Goal: Information Seeking & Learning: Learn about a topic

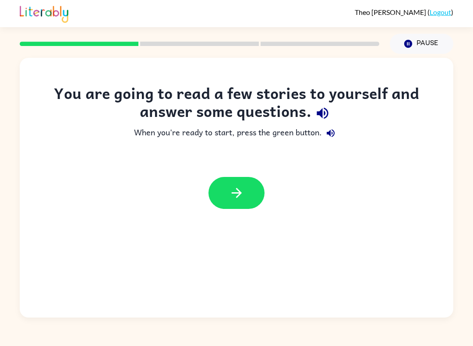
click at [252, 182] on button "button" at bounding box center [236, 193] width 56 height 32
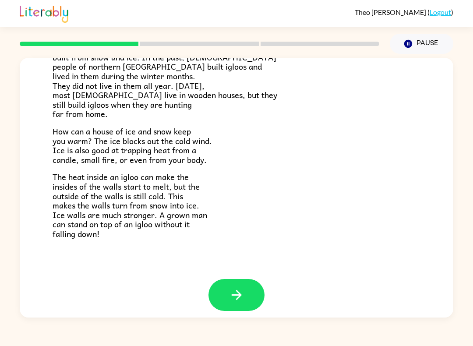
scroll to position [160, 0]
click at [245, 299] on button "button" at bounding box center [236, 295] width 56 height 32
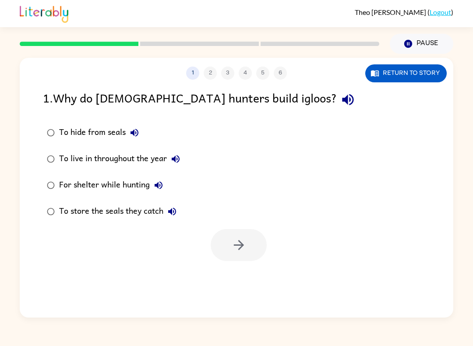
scroll to position [0, 0]
click at [73, 184] on div "For shelter while hunting" at bounding box center [113, 185] width 108 height 18
click at [241, 243] on icon "button" at bounding box center [238, 245] width 10 height 10
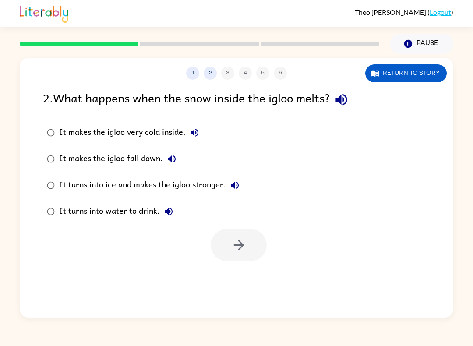
click at [102, 184] on div "It turns into ice and makes the igloo stronger." at bounding box center [151, 185] width 184 height 18
click at [238, 242] on icon "button" at bounding box center [238, 244] width 15 height 15
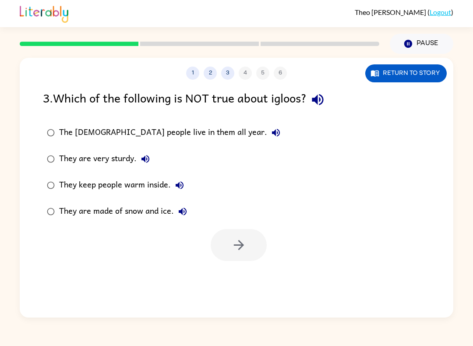
click at [68, 131] on div "The [DEMOGRAPHIC_DATA] people live in them all year." at bounding box center [172, 133] width 226 height 18
click at [237, 236] on button "button" at bounding box center [239, 245] width 56 height 32
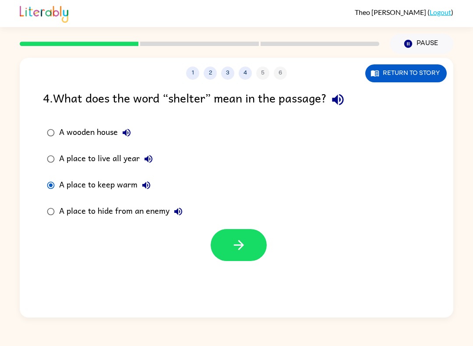
click at [244, 251] on icon "button" at bounding box center [238, 244] width 15 height 15
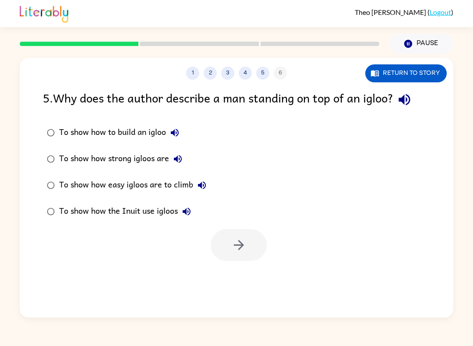
click at [84, 158] on div "To show how strong igloos are" at bounding box center [122, 159] width 127 height 18
click at [242, 241] on icon "button" at bounding box center [238, 244] width 15 height 15
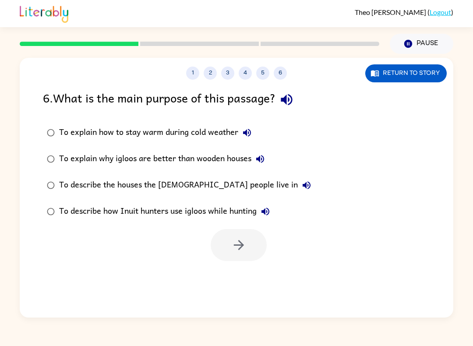
click at [76, 184] on div "To describe the houses the [DEMOGRAPHIC_DATA] people live in" at bounding box center [187, 185] width 256 height 18
click at [235, 247] on icon "button" at bounding box center [238, 244] width 15 height 15
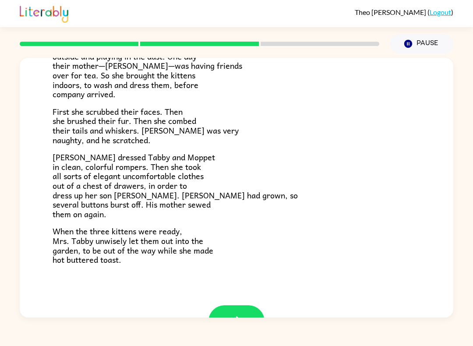
scroll to position [116, 0]
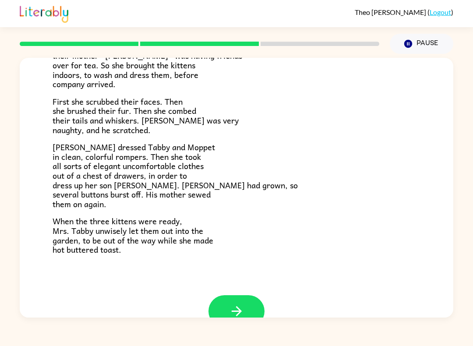
click at [240, 296] on button "button" at bounding box center [236, 311] width 56 height 32
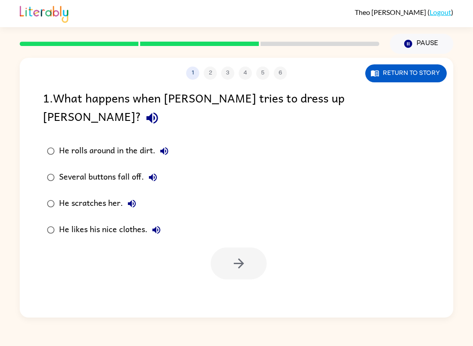
scroll to position [0, 0]
click at [243, 247] on button "button" at bounding box center [239, 263] width 56 height 32
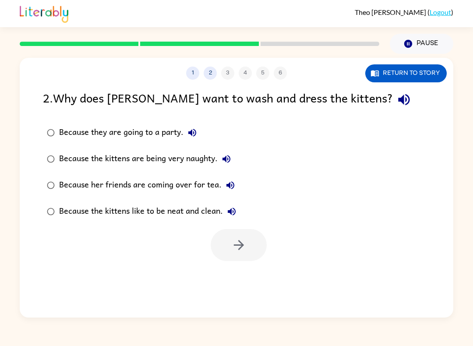
click at [193, 68] on button "1" at bounding box center [192, 73] width 13 height 13
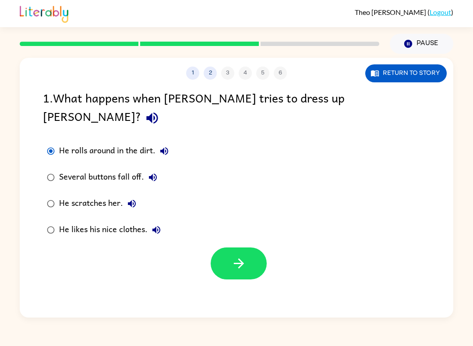
click at [230, 72] on div "1 2 3 4 5 6" at bounding box center [237, 73] width 434 height 13
click at [215, 71] on button "2" at bounding box center [210, 73] width 13 height 13
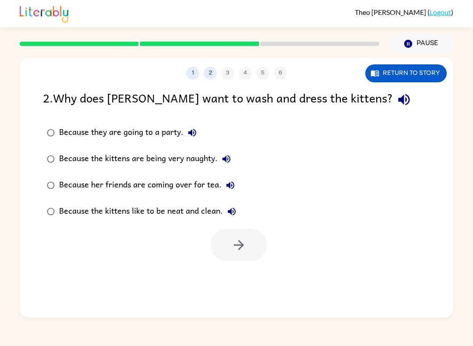
click at [74, 186] on div "Because her friends are coming over for tea." at bounding box center [149, 185] width 180 height 18
click at [228, 256] on button "button" at bounding box center [239, 245] width 56 height 32
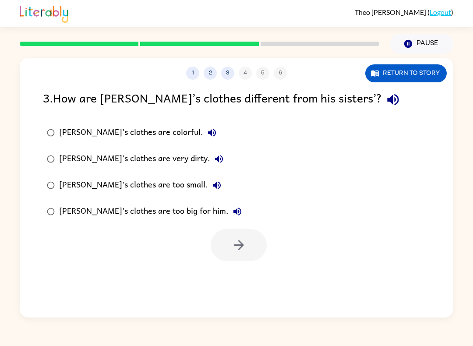
click at [64, 153] on div "[PERSON_NAME]'s clothes are very dirty." at bounding box center [143, 159] width 169 height 18
click at [231, 240] on icon "button" at bounding box center [238, 244] width 15 height 15
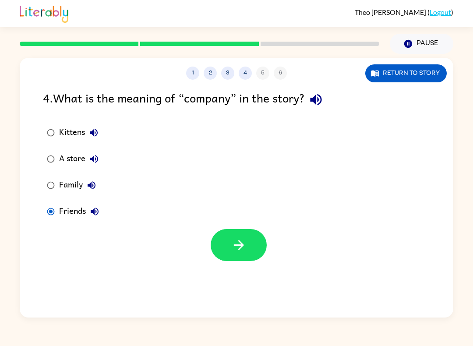
click at [229, 240] on button "button" at bounding box center [239, 245] width 56 height 32
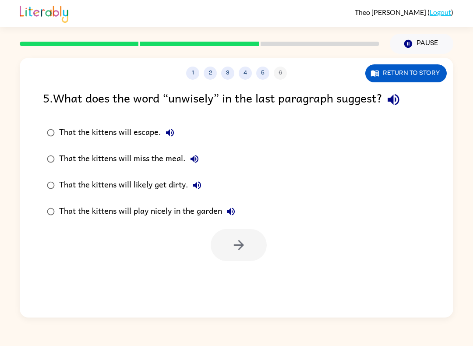
click at [63, 180] on div "That the kittens will likely get dirty." at bounding box center [132, 185] width 147 height 18
click at [231, 246] on icon "button" at bounding box center [238, 244] width 15 height 15
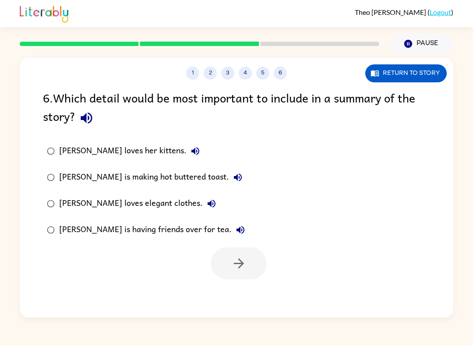
click at [79, 236] on div "[PERSON_NAME] is having friends over for tea." at bounding box center [154, 230] width 190 height 18
click at [254, 274] on button "button" at bounding box center [239, 263] width 56 height 32
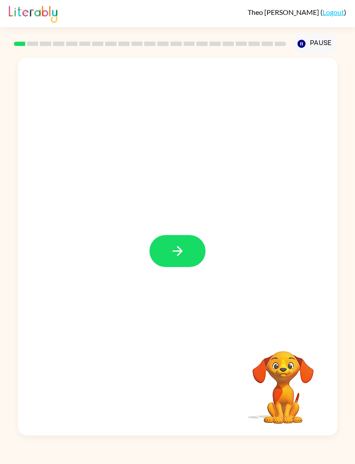
click at [0, 268] on div "Your browser must support playing .mp4 files to use Literably. Please try using…" at bounding box center [177, 245] width 355 height 382
click at [173, 245] on icon "button" at bounding box center [177, 250] width 15 height 15
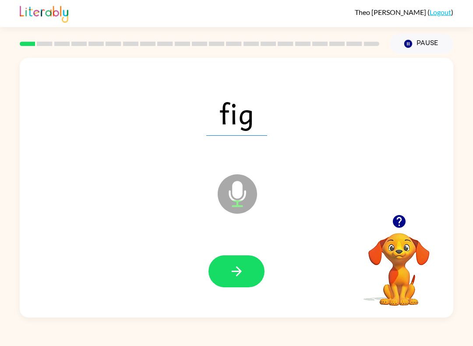
click at [239, 270] on icon "button" at bounding box center [236, 271] width 10 height 10
click at [247, 270] on button "button" at bounding box center [236, 271] width 56 height 32
click at [250, 271] on button "button" at bounding box center [236, 271] width 56 height 32
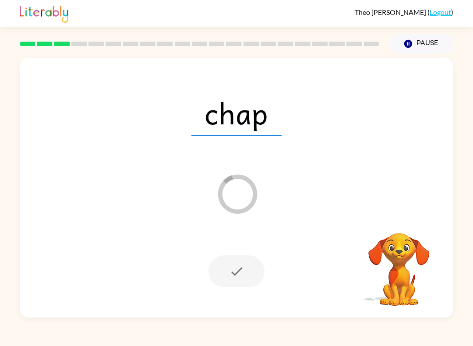
click at [454, 221] on div "chap Loader Your response is being sent to our graders Your browser must suppor…" at bounding box center [236, 186] width 473 height 264
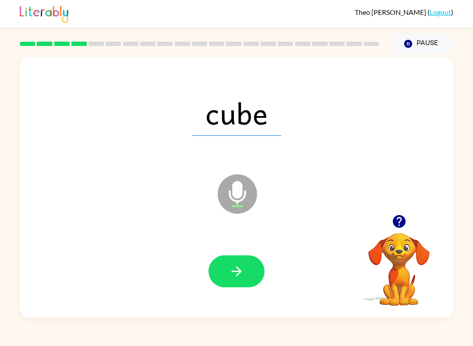
click at [228, 270] on button "button" at bounding box center [236, 271] width 56 height 32
click at [251, 271] on button "button" at bounding box center [236, 271] width 56 height 32
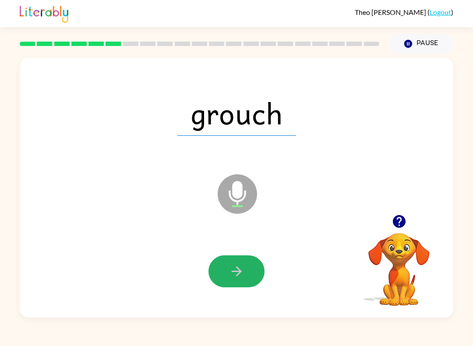
click at [253, 265] on button "button" at bounding box center [236, 271] width 56 height 32
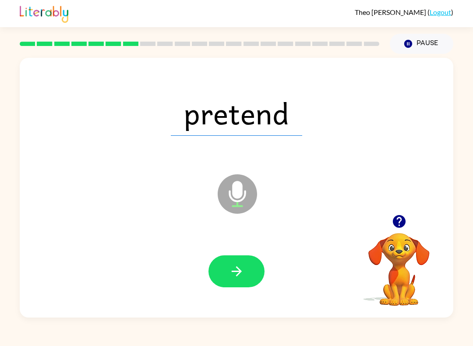
click at [240, 274] on icon "button" at bounding box center [236, 271] width 15 height 15
click at [243, 273] on icon "button" at bounding box center [236, 271] width 15 height 15
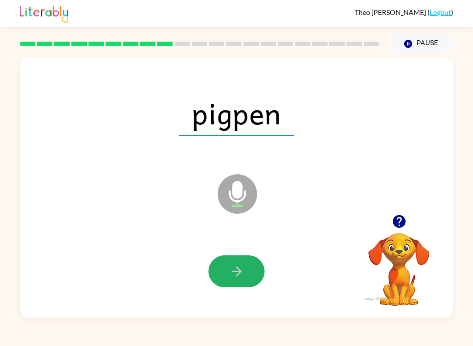
click at [253, 267] on button "button" at bounding box center [236, 271] width 56 height 32
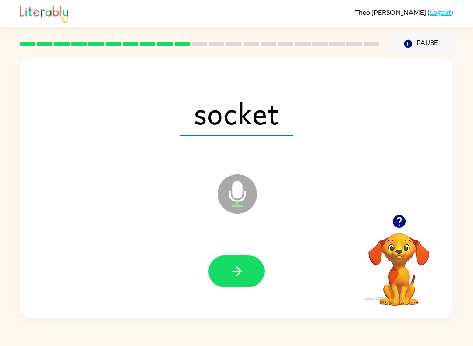
click at [243, 268] on icon "button" at bounding box center [236, 271] width 15 height 15
click at [239, 276] on icon "button" at bounding box center [236, 271] width 15 height 15
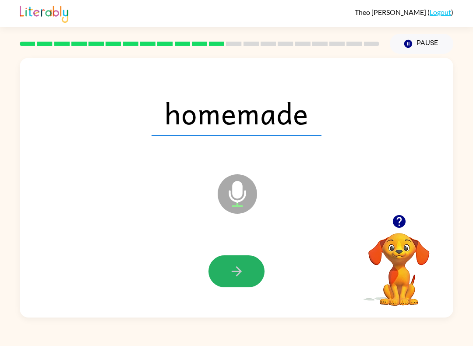
click at [248, 266] on button "button" at bounding box center [236, 271] width 56 height 32
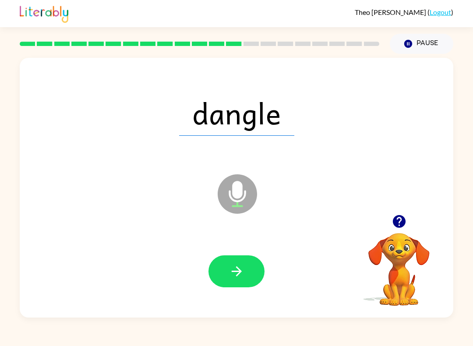
click at [257, 269] on button "button" at bounding box center [236, 271] width 56 height 32
click at [253, 269] on button "button" at bounding box center [236, 271] width 56 height 32
click at [251, 269] on button "button" at bounding box center [236, 271] width 56 height 32
click at [254, 271] on button "button" at bounding box center [236, 271] width 56 height 32
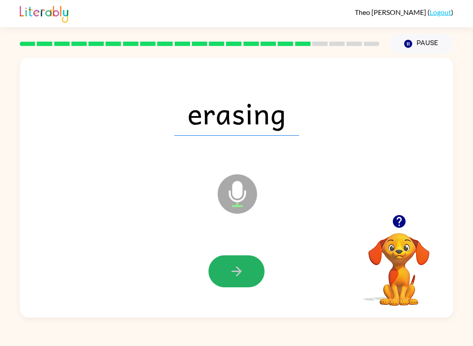
click at [250, 275] on button "button" at bounding box center [236, 271] width 56 height 32
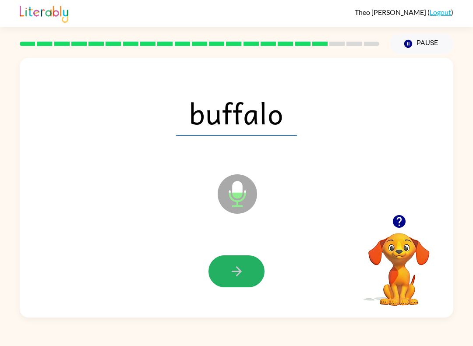
click at [238, 282] on button "button" at bounding box center [236, 271] width 56 height 32
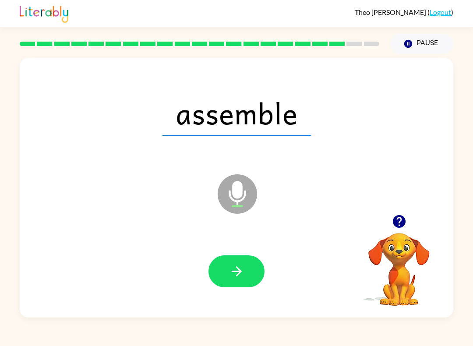
click at [244, 271] on button "button" at bounding box center [236, 271] width 56 height 32
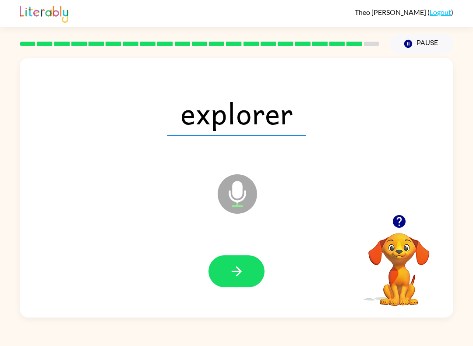
click at [245, 274] on button "button" at bounding box center [236, 271] width 56 height 32
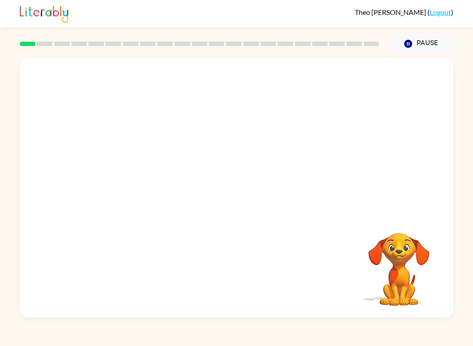
click at [151, 182] on video "Your browser must support playing .mp4 files to use Literably. Please try using…" at bounding box center [237, 136] width 434 height 157
click at [155, 186] on video "Your browser must support playing .mp4 files to use Literably. Please try using…" at bounding box center [237, 136] width 434 height 157
click at [154, 186] on video "Your browser must support playing .mp4 files to use Literably. Please try using…" at bounding box center [237, 136] width 434 height 157
click at [149, 190] on video "Your browser must support playing .mp4 files to use Literably. Please try using…" at bounding box center [237, 136] width 434 height 157
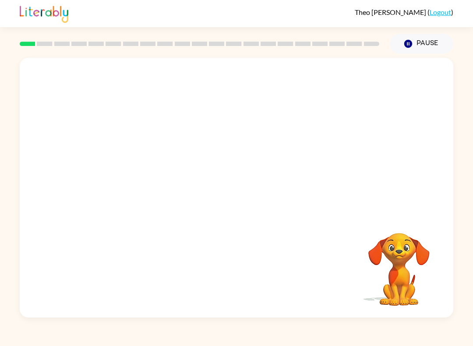
click at [147, 191] on video "Your browser must support playing .mp4 files to use Literably. Please try using…" at bounding box center [237, 136] width 434 height 157
click at [152, 193] on video "Your browser must support playing .mp4 files to use Literably. Please try using…" at bounding box center [237, 136] width 434 height 157
click at [149, 190] on video "Your browser must support playing .mp4 files to use Literably. Please try using…" at bounding box center [237, 136] width 434 height 157
click at [159, 176] on video "Your browser must support playing .mp4 files to use Literably. Please try using…" at bounding box center [237, 136] width 434 height 157
click at [161, 183] on video "Your browser must support playing .mp4 files to use Literably. Please try using…" at bounding box center [237, 136] width 434 height 157
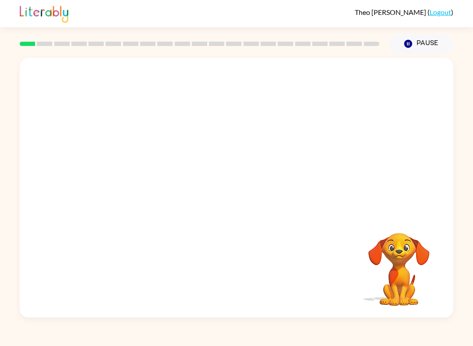
click at [151, 190] on video "Your browser must support playing .mp4 files to use Literably. Please try using…" at bounding box center [237, 136] width 434 height 157
click at [149, 190] on video "Your browser must support playing .mp4 files to use Literably. Please try using…" at bounding box center [237, 136] width 434 height 157
click at [150, 190] on video "Your browser must support playing .mp4 files to use Literably. Please try using…" at bounding box center [237, 136] width 434 height 157
click at [146, 191] on video "Your browser must support playing .mp4 files to use Literably. Please try using…" at bounding box center [237, 136] width 434 height 157
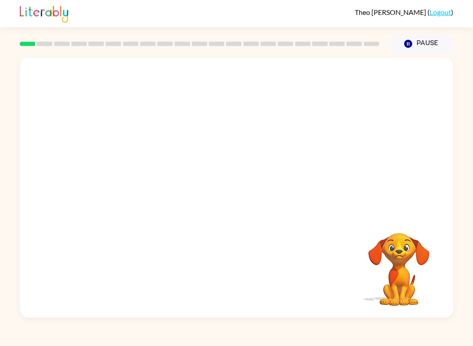
click at [146, 191] on video "Your browser must support playing .mp4 files to use Literably. Please try using…" at bounding box center [237, 136] width 434 height 157
click at [149, 186] on video "Your browser must support playing .mp4 files to use Literably. Please try using…" at bounding box center [237, 136] width 434 height 157
click at [156, 195] on video "Your browser must support playing .mp4 files to use Literably. Please try using…" at bounding box center [237, 136] width 434 height 157
click at [157, 195] on video "Your browser must support playing .mp4 files to use Literably. Please try using…" at bounding box center [237, 136] width 434 height 157
click at [156, 195] on video "Your browser must support playing .mp4 files to use Literably. Please try using…" at bounding box center [237, 136] width 434 height 157
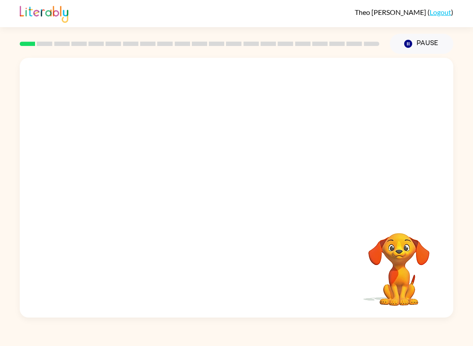
click at [157, 196] on video "Your browser must support playing .mp4 files to use Literably. Please try using…" at bounding box center [237, 136] width 434 height 157
click at [151, 200] on video "Your browser must support playing .mp4 files to use Literably. Please try using…" at bounding box center [237, 136] width 434 height 157
click at [156, 188] on video "Your browser must support playing .mp4 files to use Literably. Please try using…" at bounding box center [237, 136] width 434 height 157
click at [152, 201] on video "Your browser must support playing .mp4 files to use Literably. Please try using…" at bounding box center [237, 136] width 434 height 157
click at [152, 189] on video "Your browser must support playing .mp4 files to use Literably. Please try using…" at bounding box center [237, 136] width 434 height 157
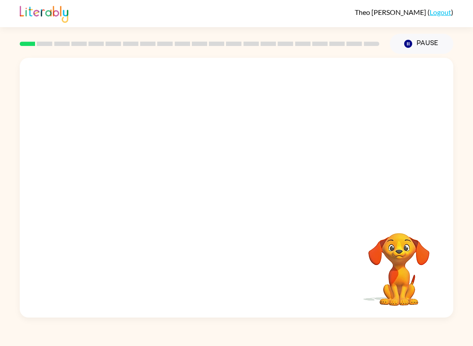
click at [156, 189] on video "Your browser must support playing .mp4 files to use Literably. Please try using…" at bounding box center [237, 136] width 434 height 157
click at [240, 190] on div at bounding box center [236, 192] width 56 height 32
click at [236, 185] on div at bounding box center [236, 192] width 56 height 32
click at [259, 184] on div at bounding box center [236, 192] width 56 height 32
click at [235, 179] on button "button" at bounding box center [236, 192] width 56 height 32
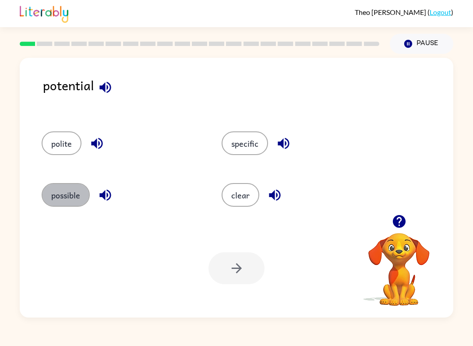
click at [68, 199] on button "possible" at bounding box center [66, 195] width 48 height 24
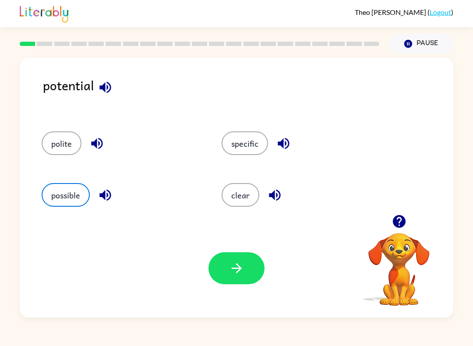
click at [236, 264] on icon "button" at bounding box center [236, 268] width 15 height 15
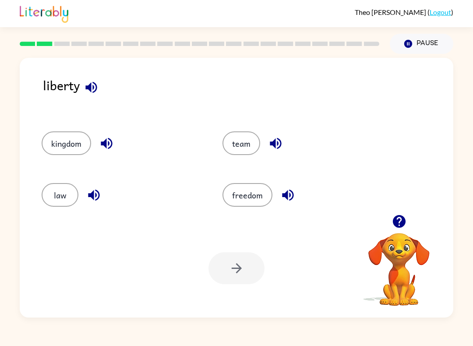
click at [239, 202] on button "freedom" at bounding box center [247, 195] width 50 height 24
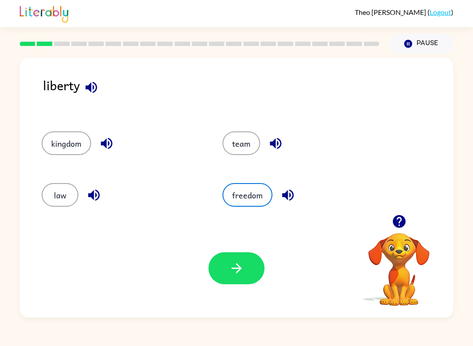
click at [224, 281] on button "button" at bounding box center [236, 268] width 56 height 32
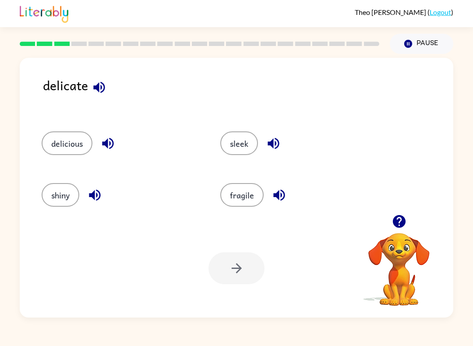
click at [236, 190] on button "fragile" at bounding box center [241, 195] width 43 height 24
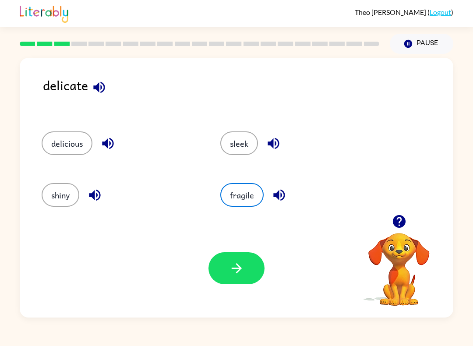
click at [231, 265] on icon "button" at bounding box center [236, 268] width 15 height 15
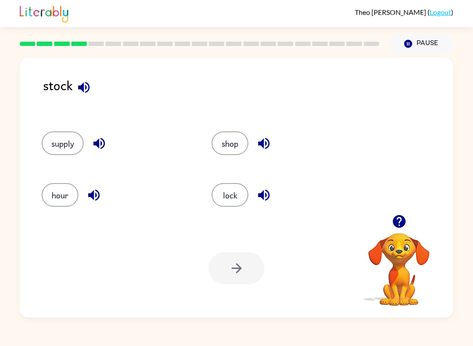
click at [63, 146] on button "supply" at bounding box center [63, 143] width 42 height 24
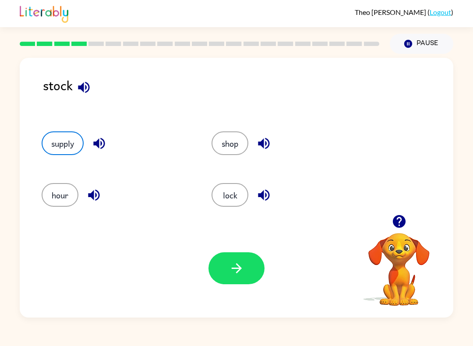
click at [234, 265] on icon "button" at bounding box center [236, 268] width 15 height 15
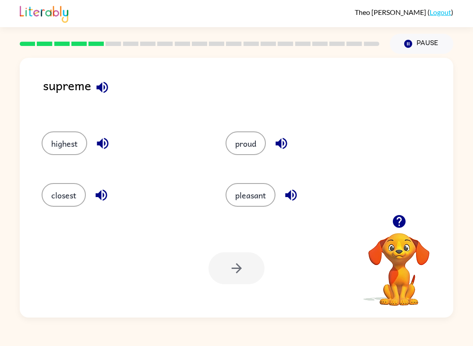
click at [61, 141] on button "highest" at bounding box center [65, 143] width 46 height 24
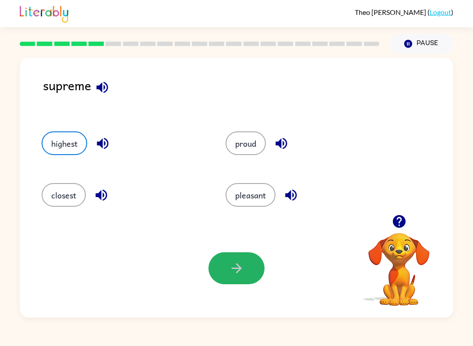
click at [236, 263] on icon "button" at bounding box center [236, 268] width 15 height 15
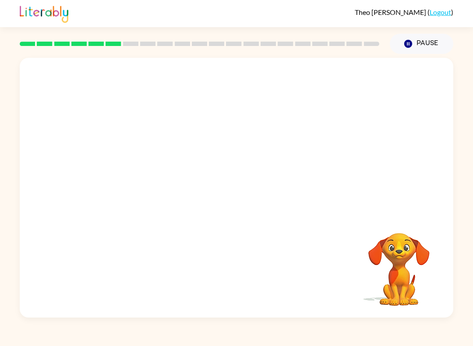
click at [122, 173] on video "Your browser must support playing .mp4 files to use Literably. Please try using…" at bounding box center [237, 136] width 434 height 157
click at [122, 172] on video "Your browser must support playing .mp4 files to use Literably. Please try using…" at bounding box center [237, 136] width 434 height 157
click at [136, 177] on video "Your browser must support playing .mp4 files to use Literably. Please try using…" at bounding box center [237, 136] width 434 height 157
click at [135, 181] on video "Your browser must support playing .mp4 files to use Literably. Please try using…" at bounding box center [237, 136] width 434 height 157
click at [121, 175] on video "Your browser must support playing .mp4 files to use Literably. Please try using…" at bounding box center [237, 136] width 434 height 157
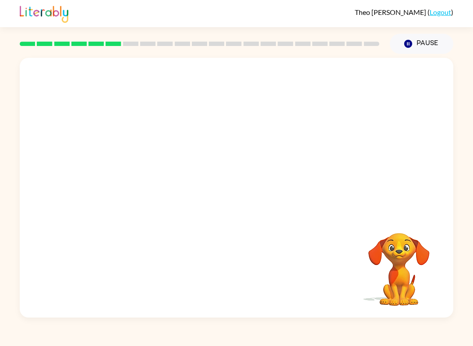
click at [145, 161] on video "Your browser must support playing .mp4 files to use Literably. Please try using…" at bounding box center [237, 136] width 434 height 157
click at [144, 160] on video "Your browser must support playing .mp4 files to use Literably. Please try using…" at bounding box center [237, 136] width 434 height 157
click at [147, 163] on video "Your browser must support playing .mp4 files to use Literably. Please try using…" at bounding box center [237, 136] width 434 height 157
click at [146, 163] on video "Your browser must support playing .mp4 files to use Literably. Please try using…" at bounding box center [237, 136] width 434 height 157
click at [133, 161] on video "Your browser must support playing .mp4 files to use Literably. Please try using…" at bounding box center [237, 136] width 434 height 157
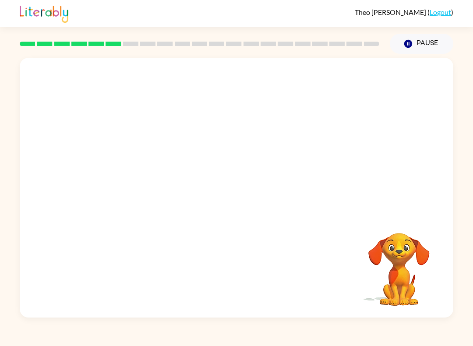
click at [130, 168] on video "Your browser must support playing .mp4 files to use Literably. Please try using…" at bounding box center [237, 136] width 434 height 157
click at [159, 153] on video "Your browser must support playing .mp4 files to use Literably. Please try using…" at bounding box center [237, 136] width 434 height 157
click at [130, 163] on video "Your browser must support playing .mp4 files to use Literably. Please try using…" at bounding box center [237, 136] width 434 height 157
click at [147, 152] on video "Your browser must support playing .mp4 files to use Literably. Please try using…" at bounding box center [237, 136] width 434 height 157
click at [130, 174] on video "Your browser must support playing .mp4 files to use Literably. Please try using…" at bounding box center [237, 136] width 434 height 157
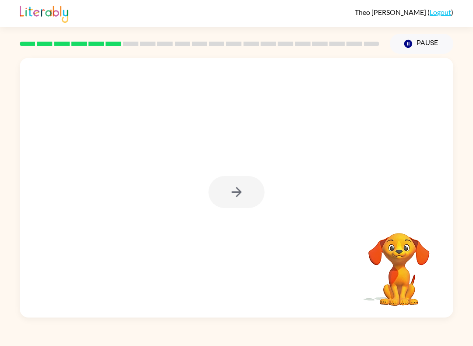
click at [239, 184] on button "button" at bounding box center [236, 192] width 56 height 32
click at [239, 184] on div at bounding box center [236, 192] width 56 height 32
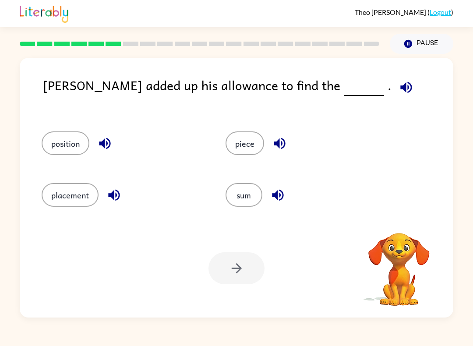
click at [243, 191] on button "sum" at bounding box center [244, 195] width 37 height 24
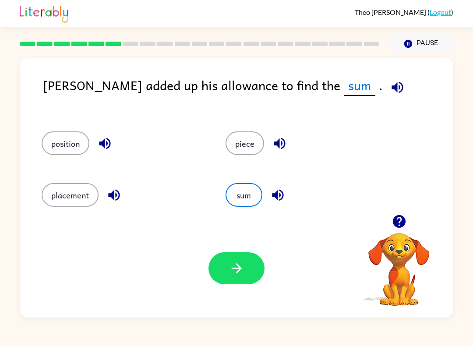
click at [232, 275] on icon "button" at bounding box center [236, 268] width 15 height 15
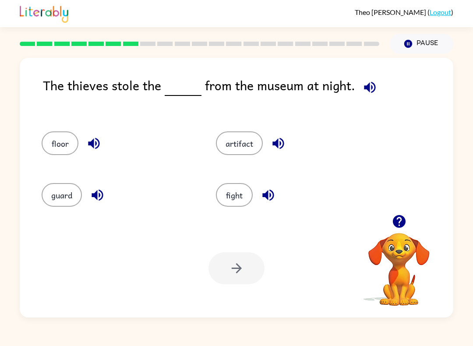
click at [230, 127] on div "artifact" at bounding box center [286, 141] width 174 height 52
click at [234, 140] on button "artifact" at bounding box center [239, 143] width 47 height 24
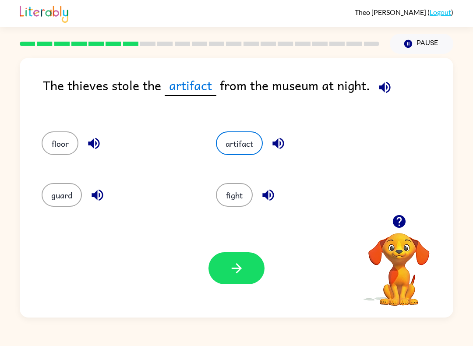
click at [223, 271] on button "button" at bounding box center [236, 268] width 56 height 32
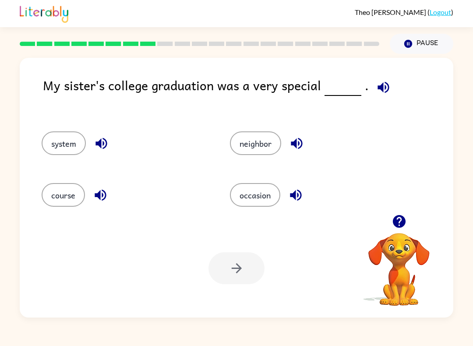
click at [253, 196] on button "occasion" at bounding box center [255, 195] width 50 height 24
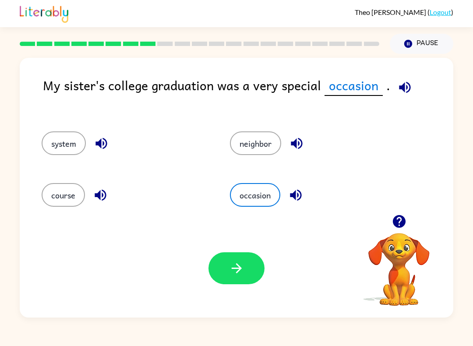
click at [236, 263] on icon "button" at bounding box center [236, 268] width 15 height 15
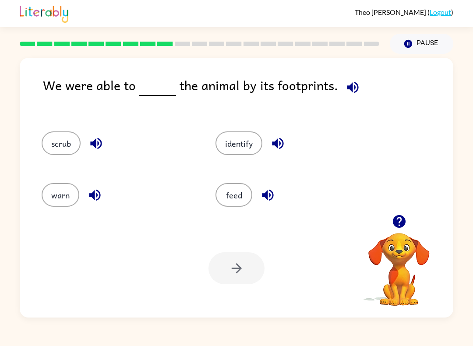
click at [255, 145] on button "identify" at bounding box center [238, 143] width 47 height 24
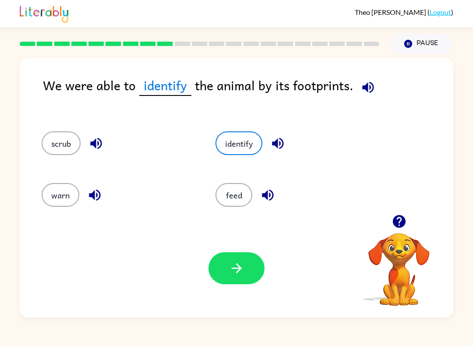
click at [236, 262] on icon "button" at bounding box center [236, 268] width 15 height 15
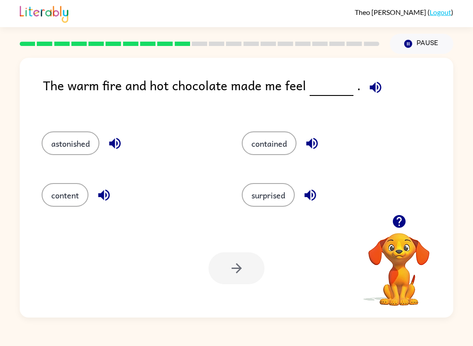
click at [71, 135] on button "astonished" at bounding box center [71, 143] width 58 height 24
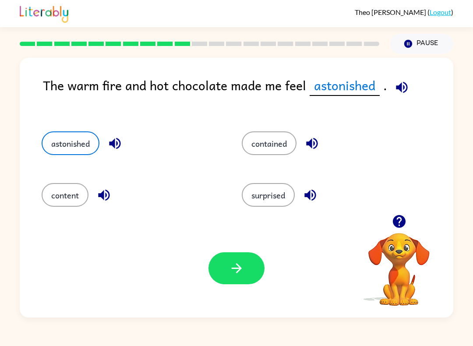
click at [235, 253] on button "button" at bounding box center [236, 268] width 56 height 32
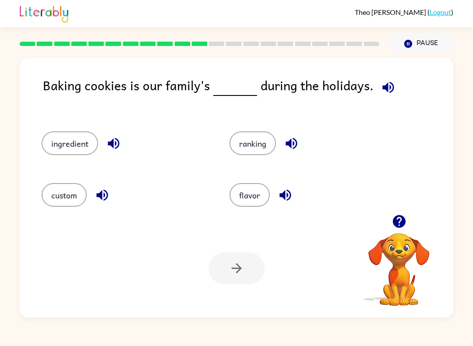
click at [56, 206] on button "custom" at bounding box center [64, 195] width 45 height 24
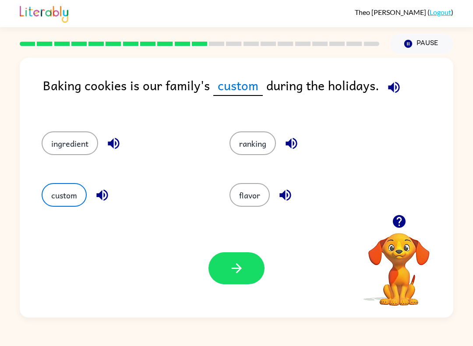
click at [234, 277] on button "button" at bounding box center [236, 268] width 56 height 32
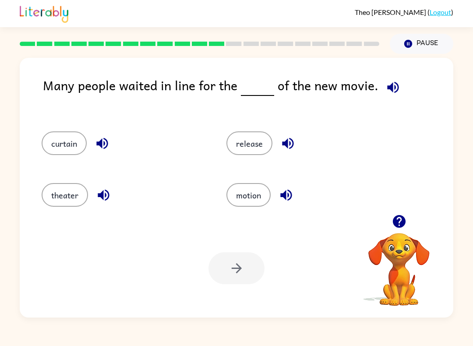
click at [244, 137] on button "release" at bounding box center [249, 143] width 46 height 24
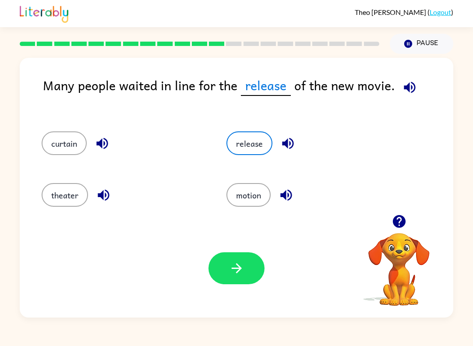
click at [230, 265] on icon "button" at bounding box center [236, 268] width 15 height 15
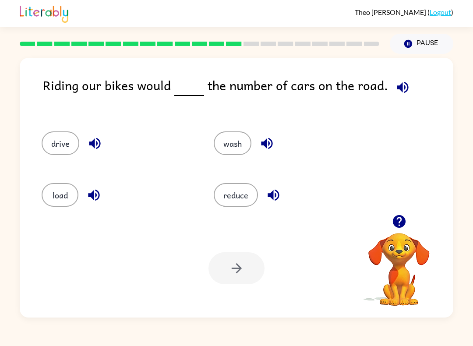
click at [246, 195] on button "reduce" at bounding box center [236, 195] width 44 height 24
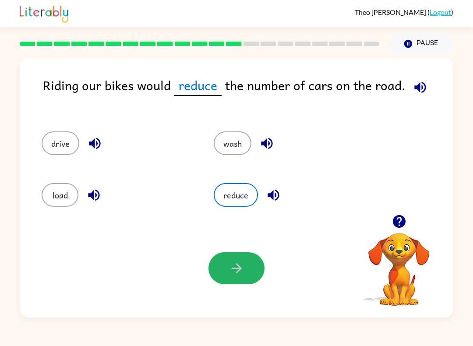
click at [238, 279] on button "button" at bounding box center [236, 268] width 56 height 32
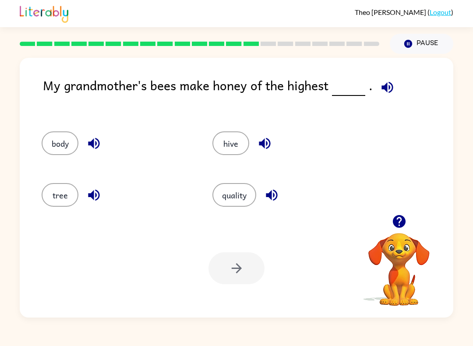
click at [236, 196] on button "quality" at bounding box center [234, 195] width 44 height 24
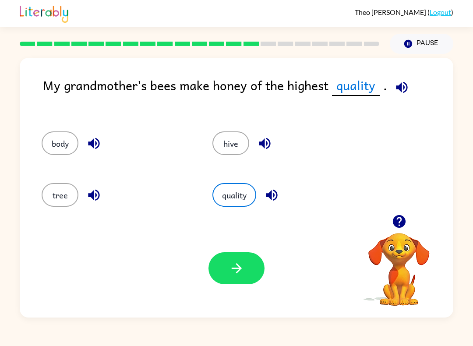
click at [229, 275] on icon "button" at bounding box center [236, 268] width 15 height 15
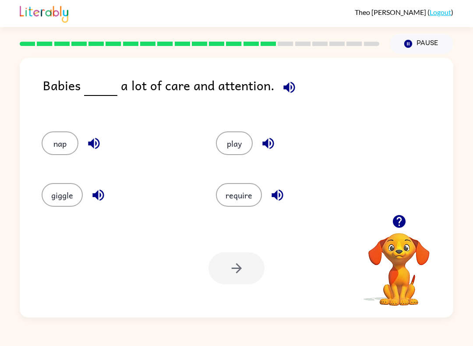
click at [232, 197] on button "require" at bounding box center [239, 195] width 46 height 24
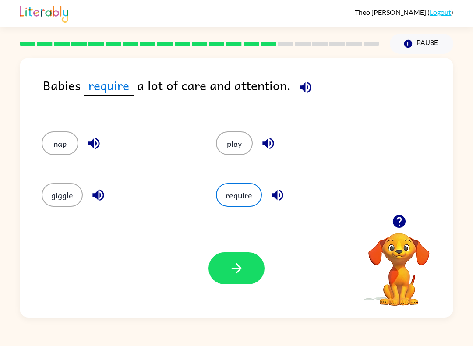
click at [234, 272] on icon "button" at bounding box center [236, 268] width 15 height 15
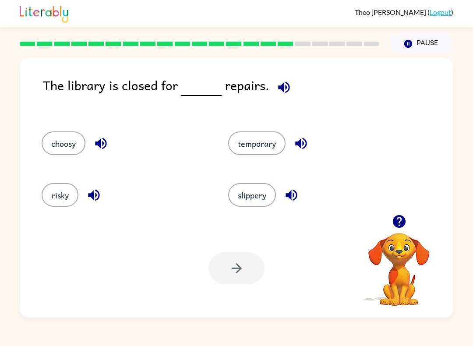
click at [249, 148] on button "temporary" at bounding box center [256, 143] width 57 height 24
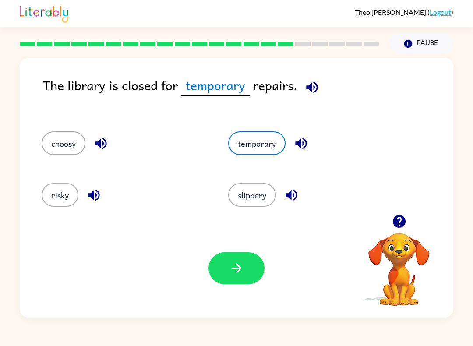
click at [226, 265] on button "button" at bounding box center [236, 268] width 56 height 32
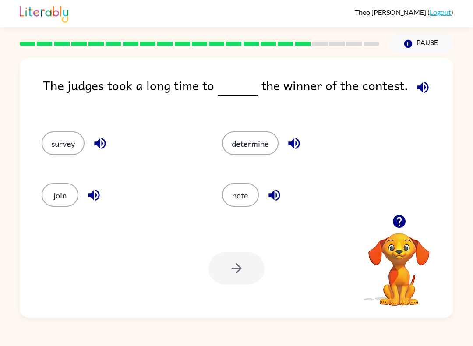
click at [237, 201] on button "note" at bounding box center [240, 195] width 37 height 24
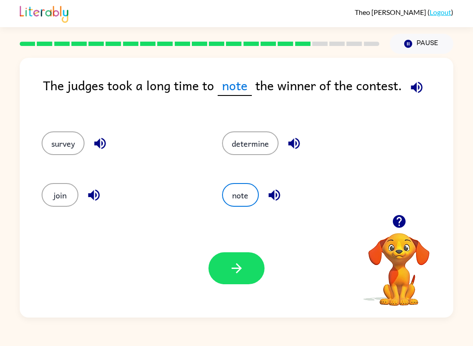
click at [226, 266] on button "button" at bounding box center [236, 268] width 56 height 32
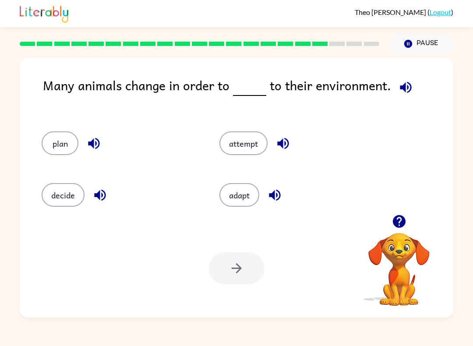
click at [234, 191] on button "adapt" at bounding box center [239, 195] width 40 height 24
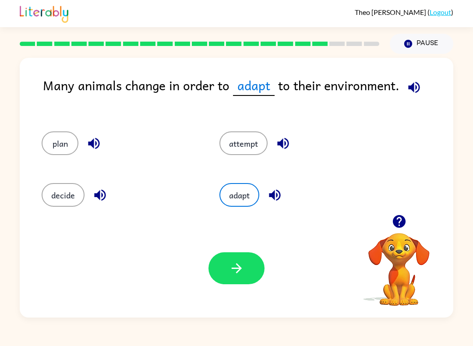
click at [228, 269] on button "button" at bounding box center [236, 268] width 56 height 32
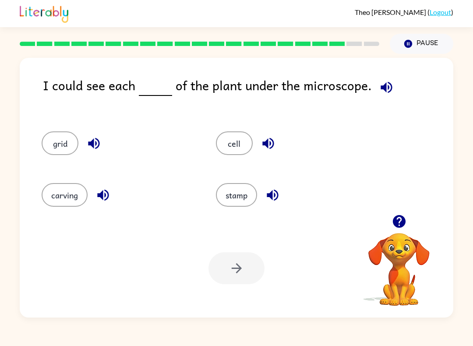
click at [250, 133] on div "cell" at bounding box center [293, 143] width 154 height 24
click at [238, 147] on button "cell" at bounding box center [234, 143] width 37 height 24
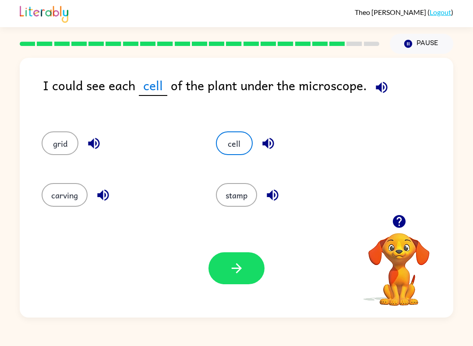
click at [243, 270] on icon "button" at bounding box center [236, 268] width 15 height 15
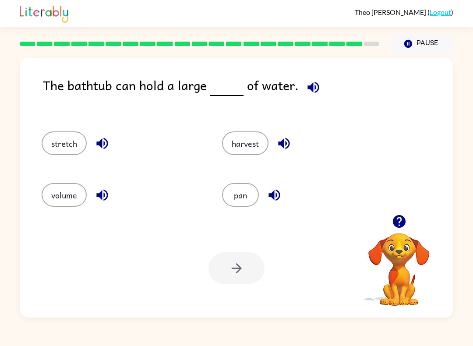
click at [64, 199] on button "volume" at bounding box center [64, 195] width 45 height 24
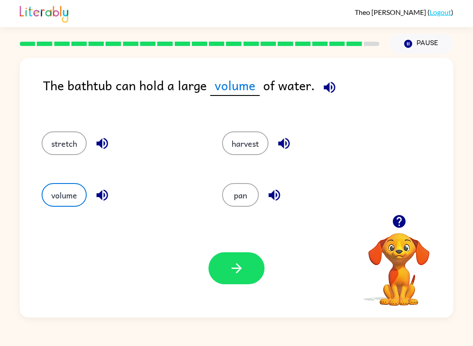
click at [237, 281] on button "button" at bounding box center [236, 268] width 56 height 32
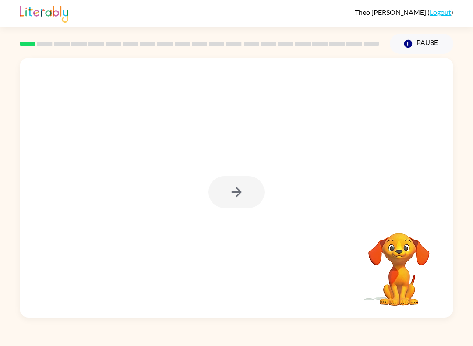
click at [249, 197] on div at bounding box center [236, 192] width 56 height 32
click at [252, 196] on div at bounding box center [236, 192] width 56 height 32
click at [252, 197] on div at bounding box center [236, 192] width 56 height 32
click at [243, 213] on div at bounding box center [237, 188] width 434 height 260
click at [232, 213] on div at bounding box center [237, 188] width 434 height 260
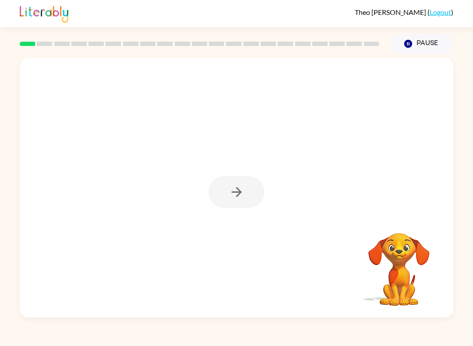
click at [233, 207] on div at bounding box center [236, 192] width 56 height 32
click at [254, 198] on div at bounding box center [236, 192] width 56 height 32
click at [257, 189] on button "button" at bounding box center [236, 192] width 56 height 32
click at [250, 187] on div at bounding box center [237, 136] width 434 height 157
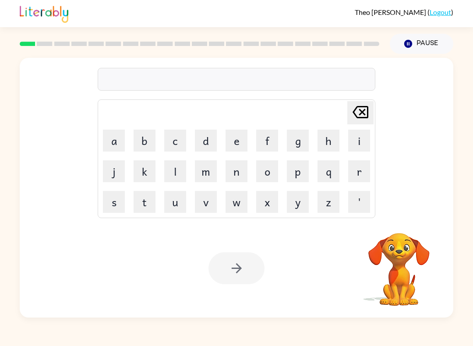
click at [180, 138] on button "c" at bounding box center [175, 141] width 22 height 22
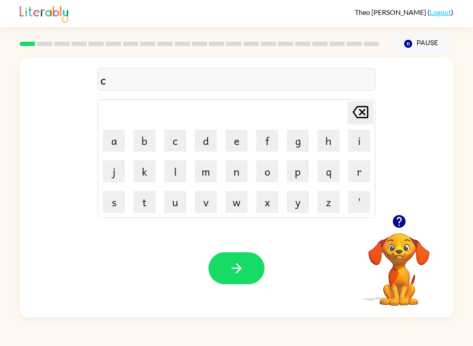
click at [328, 133] on button "h" at bounding box center [328, 141] width 22 height 22
click at [178, 197] on button "u" at bounding box center [175, 202] width 22 height 22
click at [236, 172] on button "n" at bounding box center [237, 171] width 22 height 22
click at [153, 175] on button "k" at bounding box center [145, 171] width 22 height 22
click at [241, 267] on icon "button" at bounding box center [236, 268] width 15 height 15
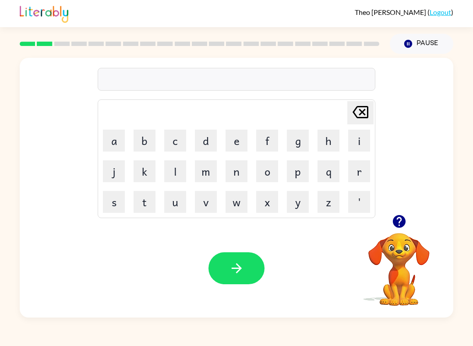
click at [363, 168] on button "r" at bounding box center [359, 171] width 22 height 22
click at [265, 173] on button "o" at bounding box center [267, 171] width 22 height 22
click at [150, 138] on button "b" at bounding box center [145, 141] width 22 height 22
click at [239, 141] on button "e" at bounding box center [237, 141] width 22 height 22
click at [236, 268] on icon "button" at bounding box center [236, 268] width 10 height 10
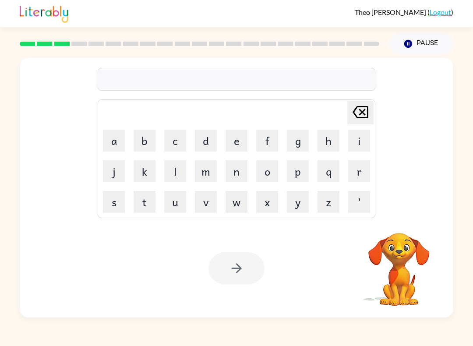
click at [110, 197] on button "s" at bounding box center [114, 202] width 22 height 22
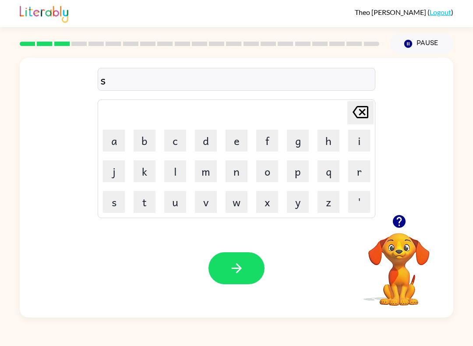
click at [172, 134] on button "c" at bounding box center [175, 141] width 22 height 22
click at [366, 171] on button "r" at bounding box center [359, 171] width 22 height 22
click at [231, 141] on button "e" at bounding box center [237, 141] width 22 height 22
click at [240, 206] on button "w" at bounding box center [237, 202] width 22 height 22
click at [244, 264] on icon "button" at bounding box center [236, 268] width 15 height 15
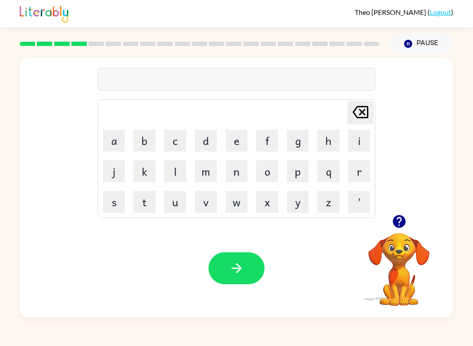
click at [184, 170] on button "l" at bounding box center [175, 171] width 22 height 22
click at [264, 172] on button "o" at bounding box center [267, 171] width 22 height 22
click at [307, 166] on button "p" at bounding box center [298, 171] width 22 height 22
click at [361, 115] on icon "Delete Delete last character input" at bounding box center [360, 112] width 21 height 21
click at [297, 134] on button "g" at bounding box center [298, 141] width 22 height 22
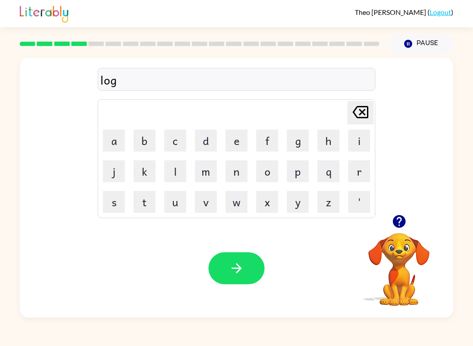
click at [331, 142] on button "h" at bounding box center [328, 141] width 22 height 22
click at [113, 78] on div "logh" at bounding box center [236, 80] width 272 height 18
click at [205, 120] on td "Delete Delete last character input" at bounding box center [236, 113] width 275 height 24
click at [215, 130] on button "d" at bounding box center [206, 141] width 22 height 22
click at [365, 110] on icon at bounding box center [361, 112] width 16 height 12
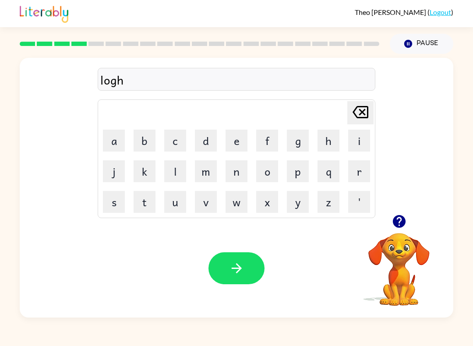
click at [268, 169] on button "o" at bounding box center [267, 171] width 22 height 22
click at [207, 134] on button "d" at bounding box center [206, 141] width 22 height 22
click at [367, 114] on icon at bounding box center [361, 112] width 16 height 12
click at [222, 128] on td "e" at bounding box center [237, 141] width 30 height 30
click at [208, 142] on button "d" at bounding box center [206, 141] width 22 height 22
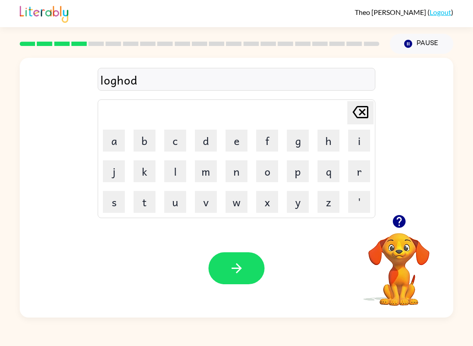
click at [365, 108] on icon "Delete Delete last character input" at bounding box center [360, 112] width 21 height 21
click at [249, 272] on button "button" at bounding box center [236, 268] width 56 height 32
click at [149, 132] on button "b" at bounding box center [145, 141] width 22 height 22
click at [166, 176] on button "l" at bounding box center [175, 171] width 22 height 22
click at [243, 139] on button "e" at bounding box center [237, 141] width 22 height 22
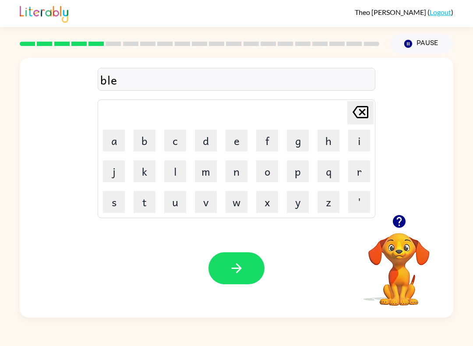
click at [358, 172] on button "r" at bounding box center [359, 171] width 22 height 22
click at [148, 200] on button "t" at bounding box center [145, 202] width 22 height 22
click at [356, 115] on icon "Delete Delete last character input" at bounding box center [360, 112] width 21 height 21
click at [149, 197] on button "t" at bounding box center [145, 202] width 22 height 22
click at [236, 268] on icon "button" at bounding box center [236, 268] width 15 height 15
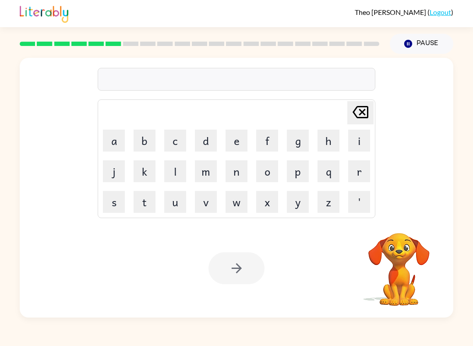
click at [418, 37] on button "Pause Pause" at bounding box center [421, 44] width 63 height 20
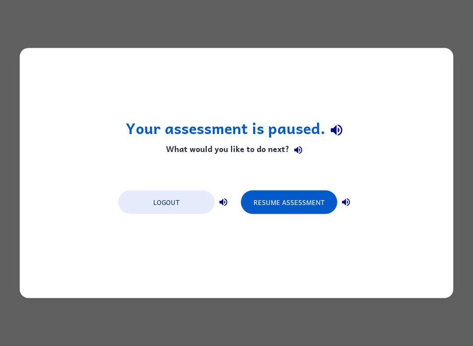
click at [164, 192] on button "Logout" at bounding box center [166, 202] width 96 height 24
